Goal: Information Seeking & Learning: Learn about a topic

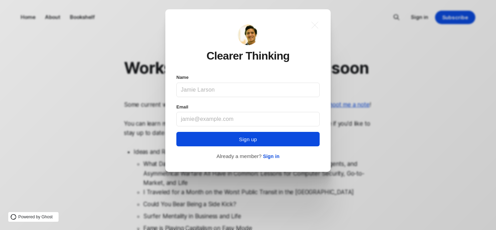
click at [322, 17] on div "← Back .a{fill:none;stroke:currentColor;stroke-linecap:round;stroke-linejoin:ro…" at bounding box center [247, 90] width 165 height 163
click at [313, 26] on icon ".a{fill:none;stroke:currentColor;stroke-linecap:round;stroke-linejoin:round;str…" at bounding box center [314, 25] width 15 height 15
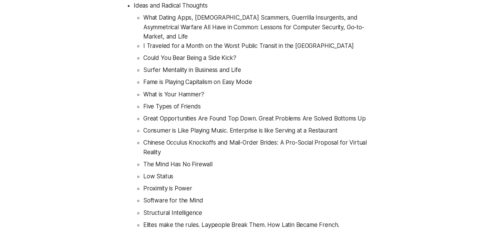
scroll to position [149, 0]
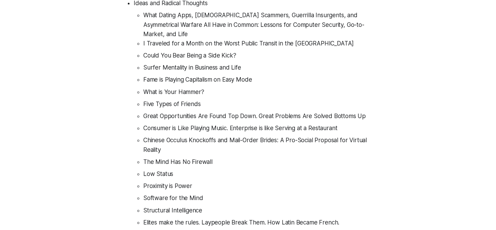
click at [278, 26] on li "What Dating Apps, [DEMOGRAPHIC_DATA] Scammers, Guerrilla Insurgents, and Asymme…" at bounding box center [257, 25] width 229 height 28
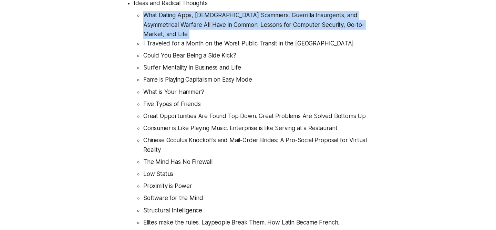
click at [284, 39] on li "What Dating Apps, [DEMOGRAPHIC_DATA] Scammers, Guerrilla Insurgents, and Asymme…" at bounding box center [257, 25] width 229 height 28
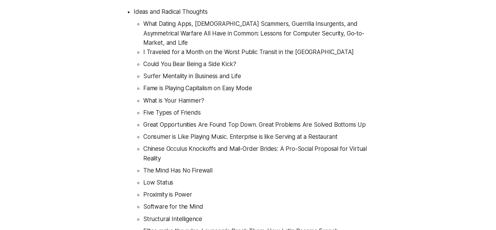
scroll to position [0, 0]
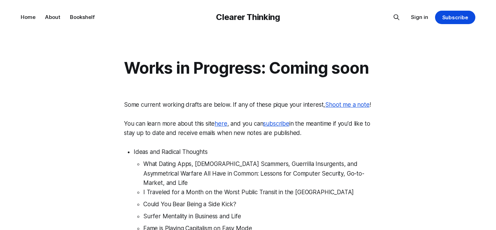
click at [80, 22] on div "Clearer Thinking Home About Bookshelf Sign in Subscribe" at bounding box center [248, 17] width 455 height 34
click at [82, 18] on link "Bookshelf" at bounding box center [82, 17] width 25 height 7
click at [49, 14] on link "About" at bounding box center [52, 17] width 15 height 7
